Goal: Obtain resource: Download file/media

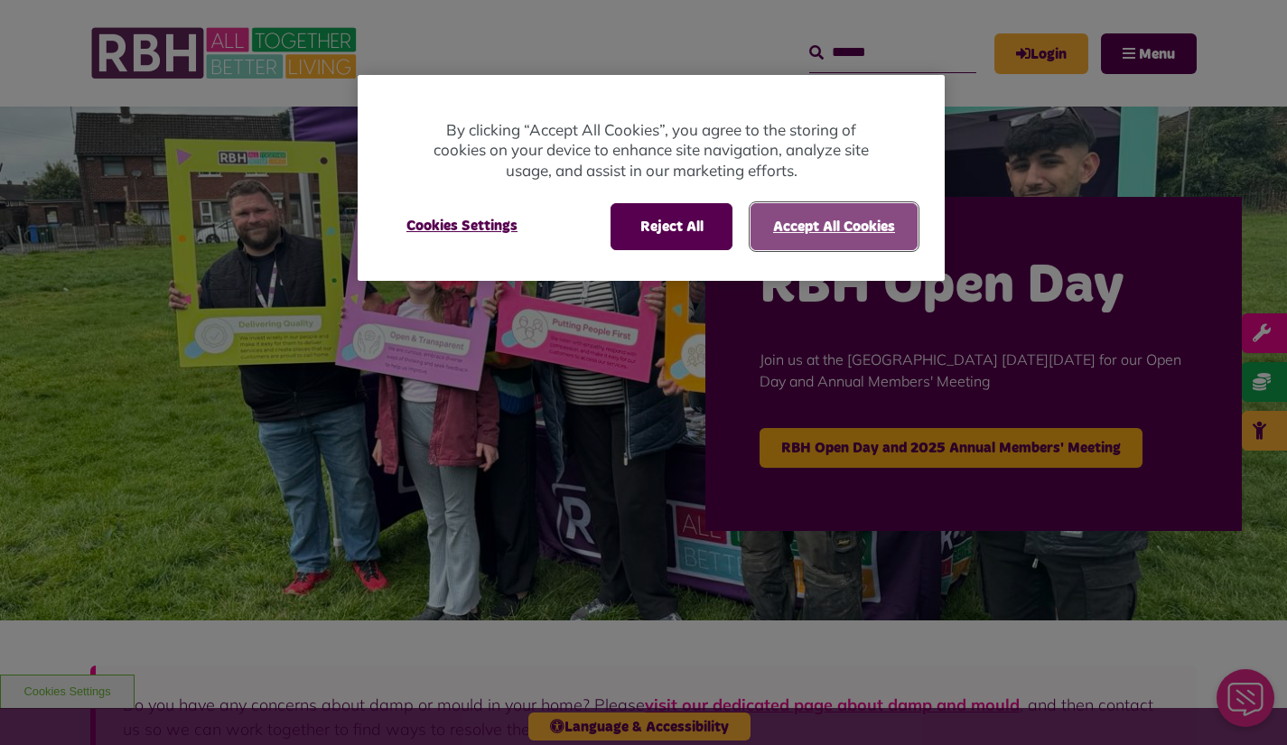
click at [776, 242] on button "Accept All Cookies" at bounding box center [834, 226] width 167 height 47
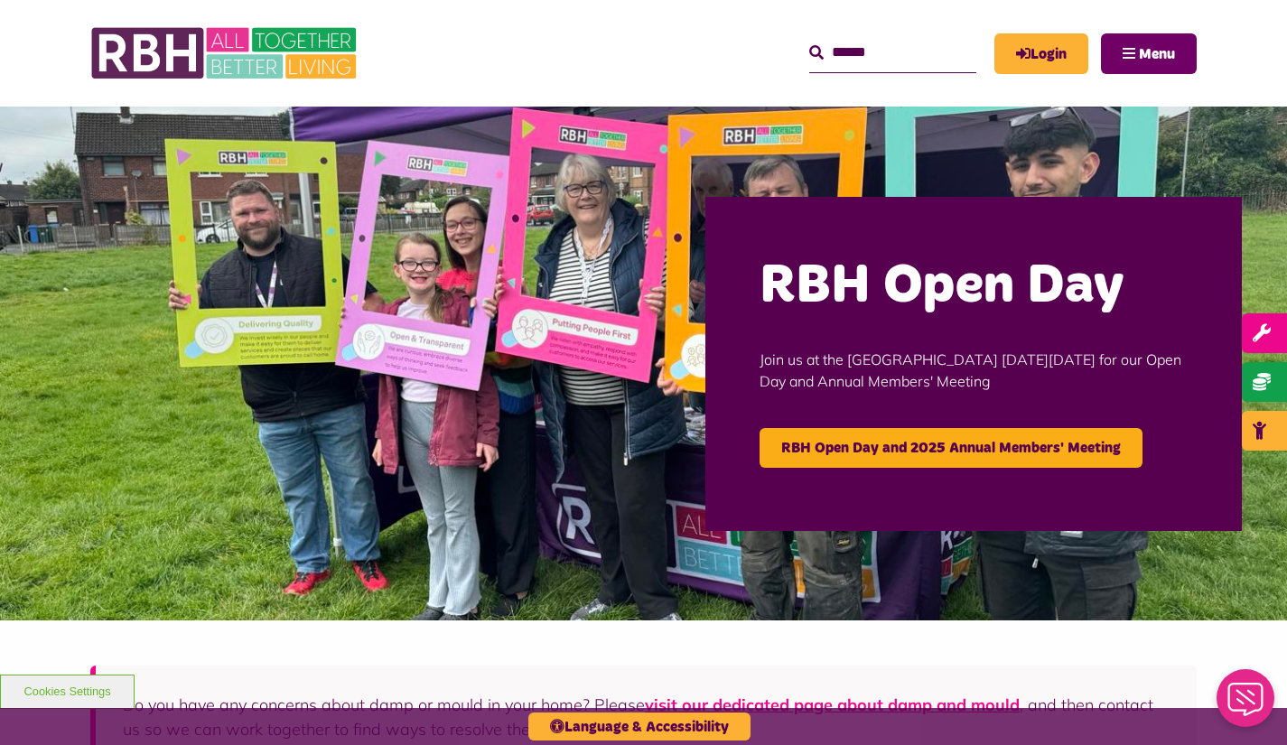
click at [1134, 61] on button "Menu" at bounding box center [1149, 53] width 96 height 41
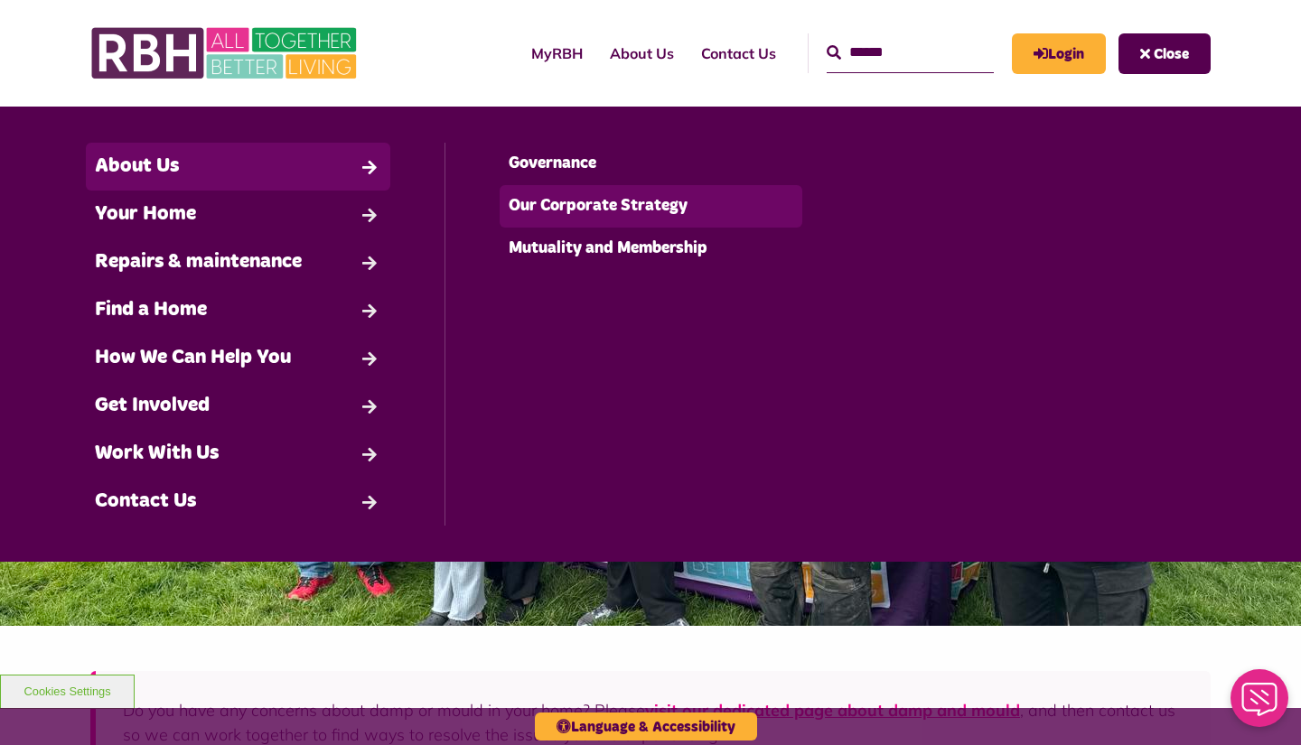
click at [592, 212] on link "Our Corporate Strategy" at bounding box center [650, 206] width 303 height 42
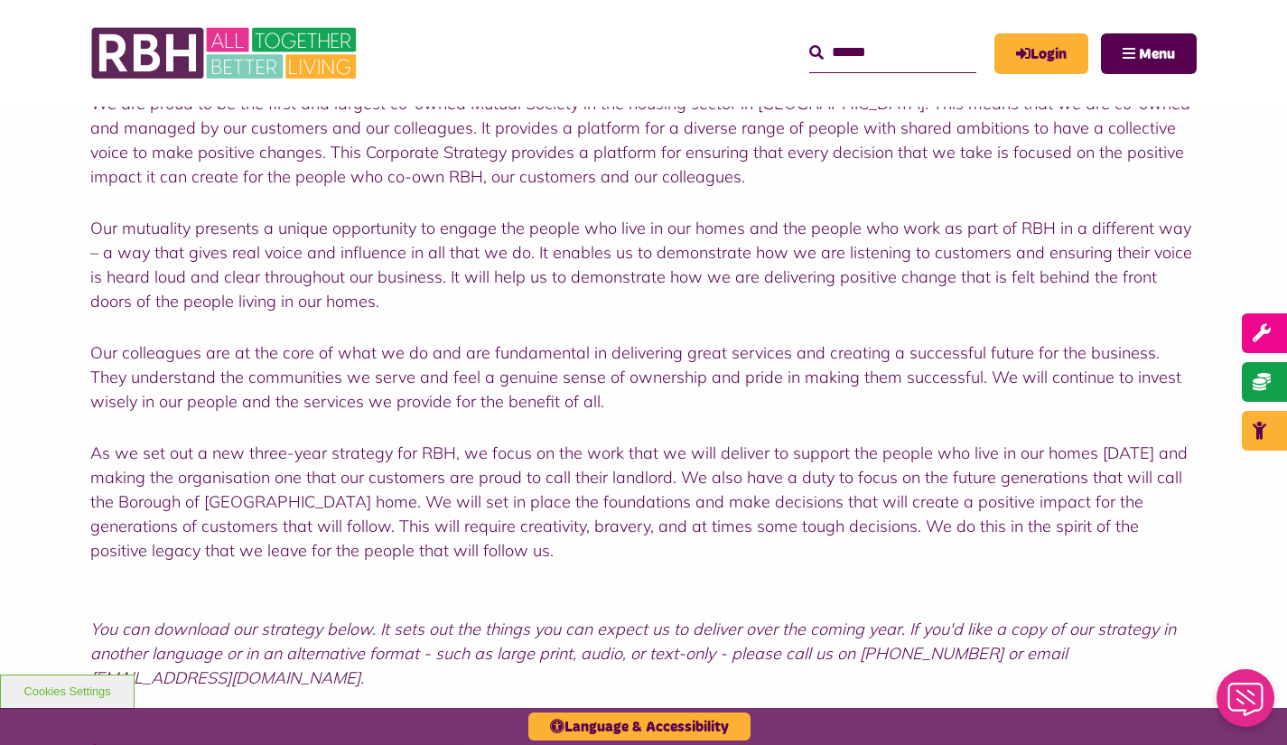
scroll to position [1174, 0]
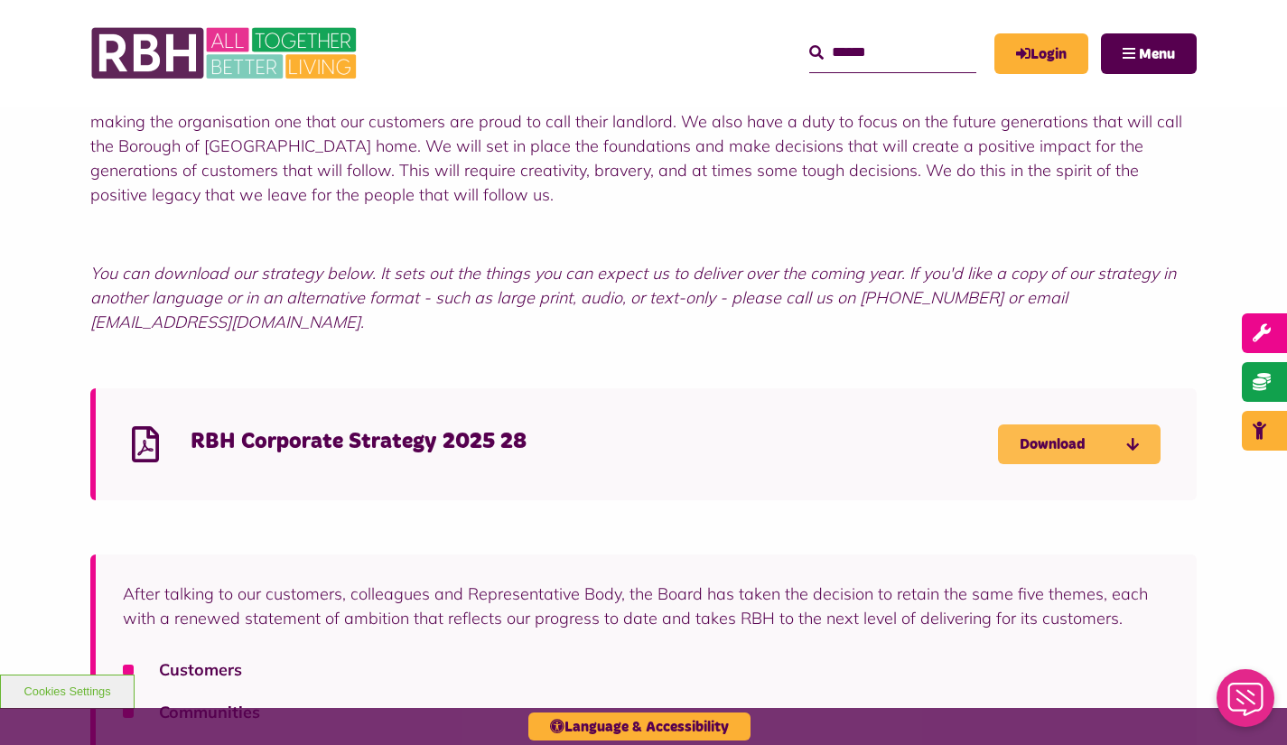
click at [1048, 425] on link "Download" at bounding box center [1079, 445] width 163 height 40
